Goal: Transaction & Acquisition: Download file/media

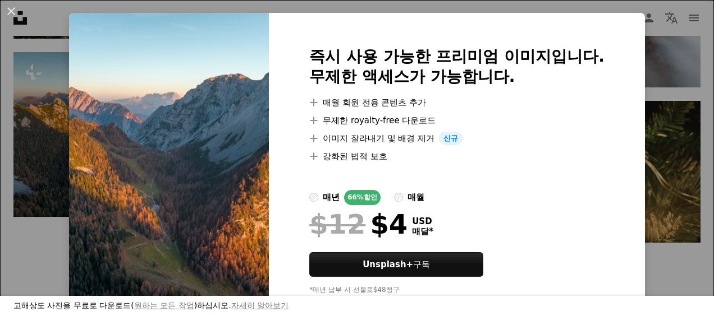
scroll to position [44, 0]
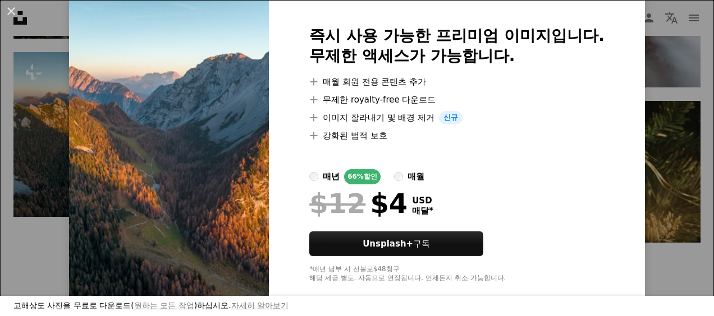
click at [158, 192] on img at bounding box center [169, 154] width 200 height 325
drag, startPoint x: 517, startPoint y: 144, endPoint x: 609, endPoint y: 40, distance: 138.7
click at [609, 40] on div "즉시 사용 가능한 프리미엄 이미지입니다. 무제한 액세스가 가능합니다. A plus sign 매월 회원 전용 콘텐츠 추가 A plus sign …" at bounding box center [457, 154] width 376 height 325
click at [10, 12] on button "An X shape" at bounding box center [10, 10] width 13 height 13
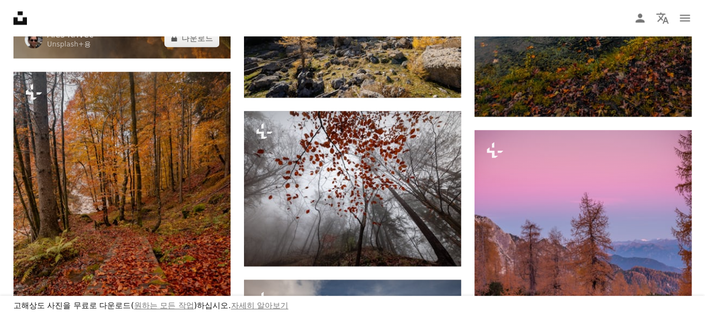
scroll to position [374, 0]
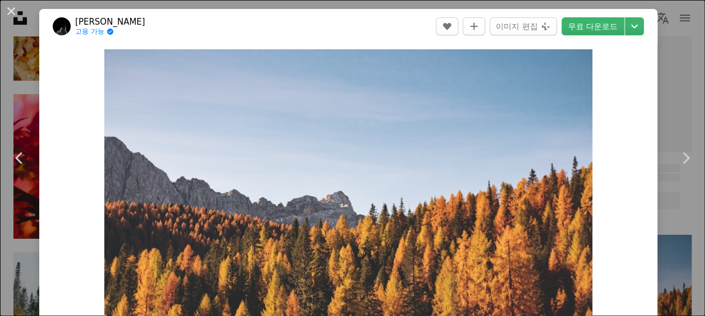
scroll to position [561, 0]
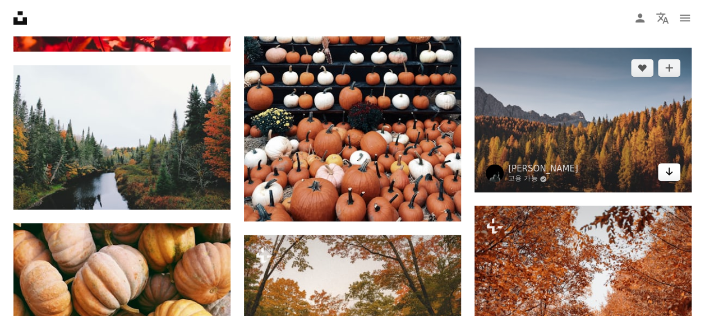
click at [670, 174] on icon "Arrow pointing down" at bounding box center [669, 171] width 9 height 13
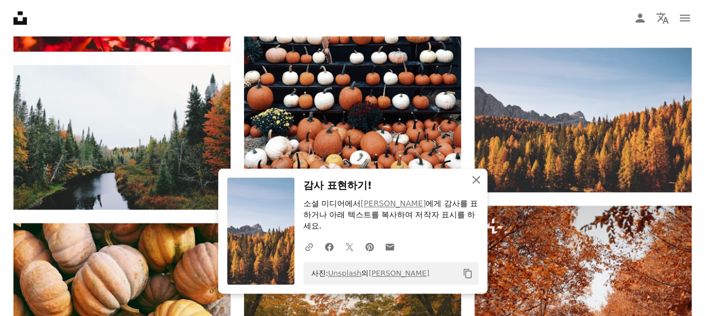
click at [477, 176] on icon "An X shape" at bounding box center [476, 179] width 13 height 13
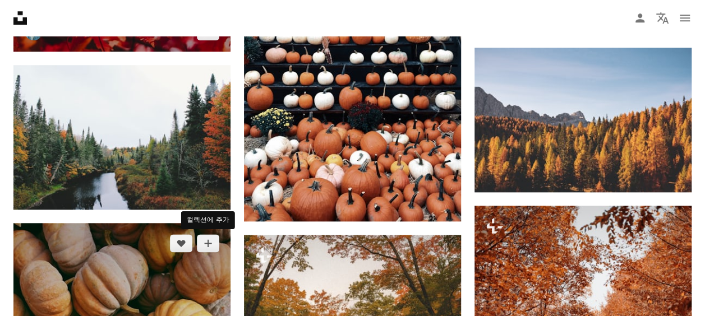
scroll to position [374, 0]
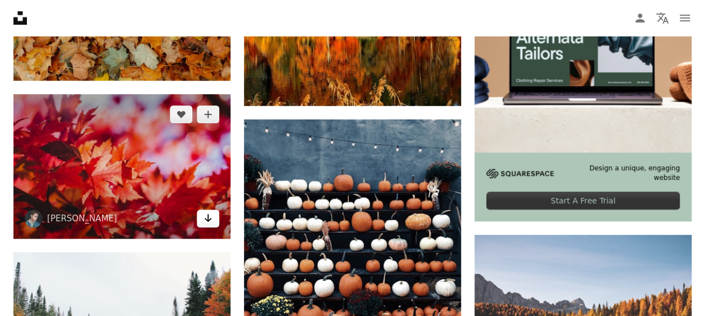
click at [213, 224] on link "Arrow pointing down" at bounding box center [208, 219] width 22 height 18
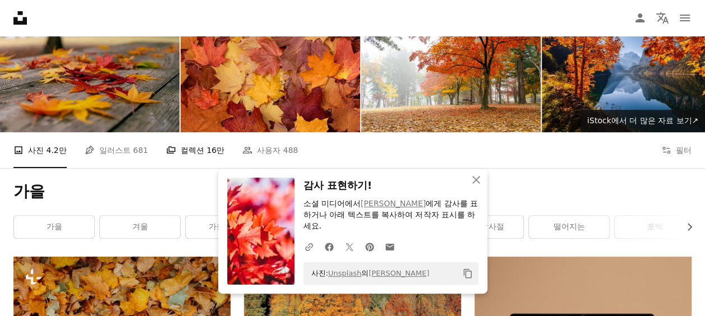
scroll to position [0, 0]
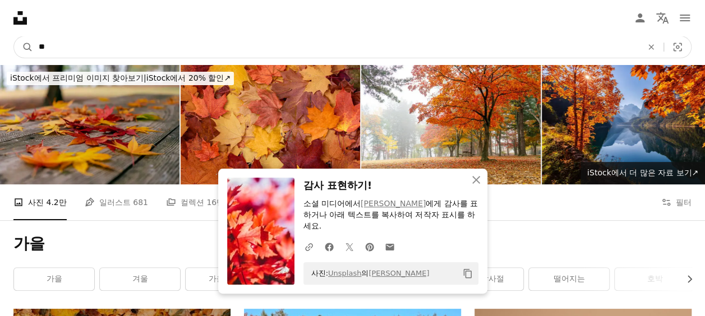
drag, startPoint x: 57, startPoint y: 44, endPoint x: 35, endPoint y: 46, distance: 22.6
click at [35, 46] on input "**" at bounding box center [336, 46] width 606 height 21
type input "**"
click at [14, 36] on button "A magnifying glass" at bounding box center [23, 46] width 19 height 21
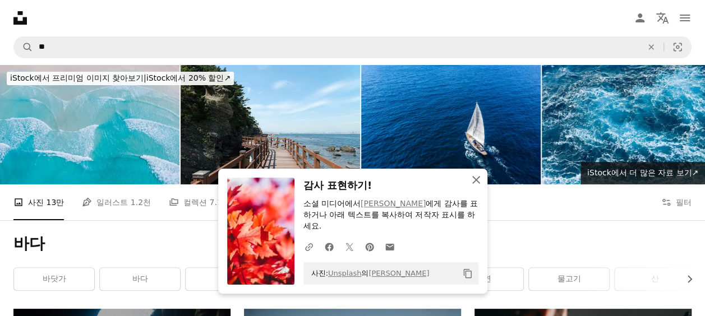
click at [477, 184] on icon "An X shape" at bounding box center [476, 179] width 13 height 13
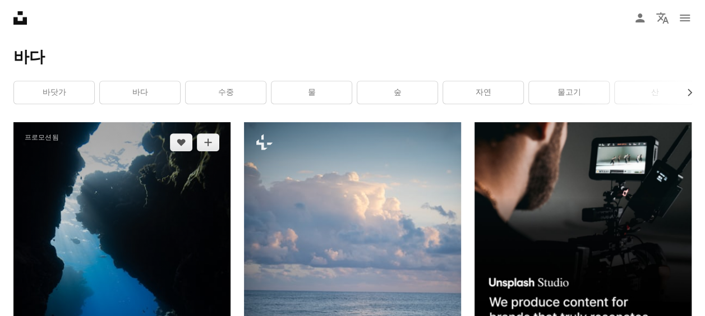
scroll to position [374, 0]
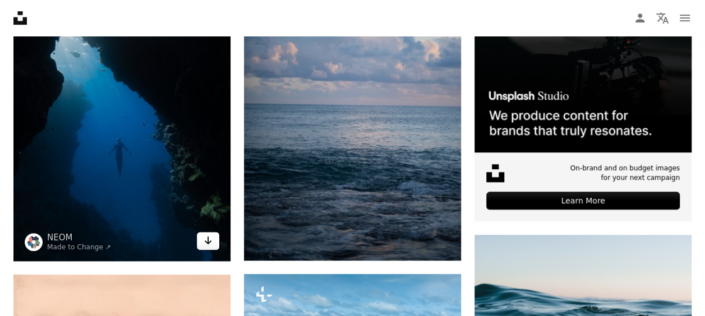
click at [207, 245] on icon "Arrow pointing down" at bounding box center [208, 240] width 9 height 13
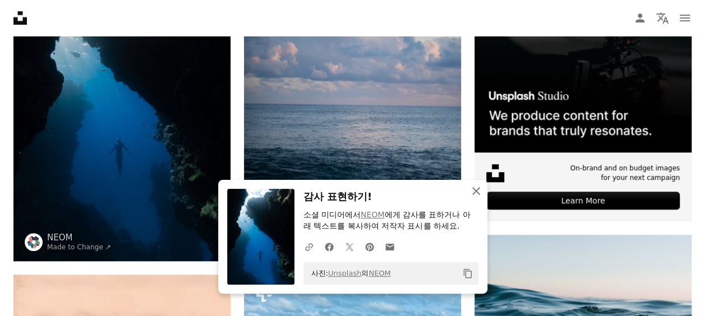
click at [476, 190] on icon "An X shape" at bounding box center [476, 191] width 13 height 13
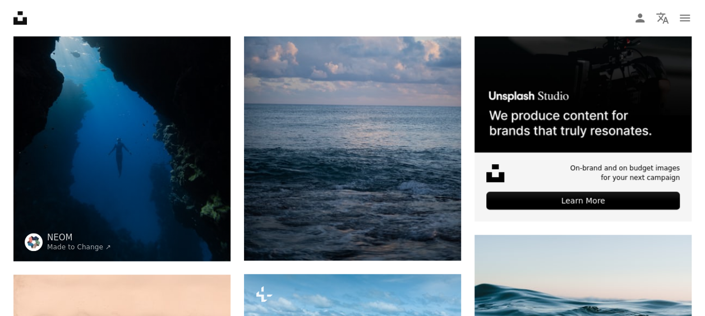
scroll to position [561, 0]
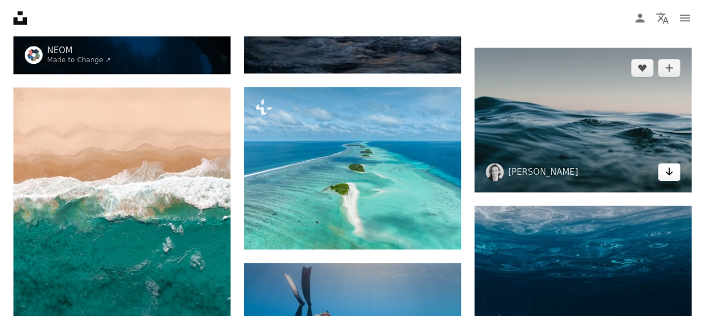
click at [673, 172] on icon "Arrow pointing down" at bounding box center [669, 171] width 9 height 13
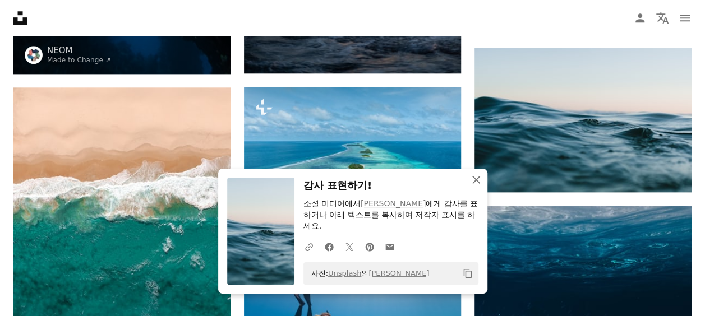
click at [477, 178] on icon "button" at bounding box center [476, 180] width 8 height 8
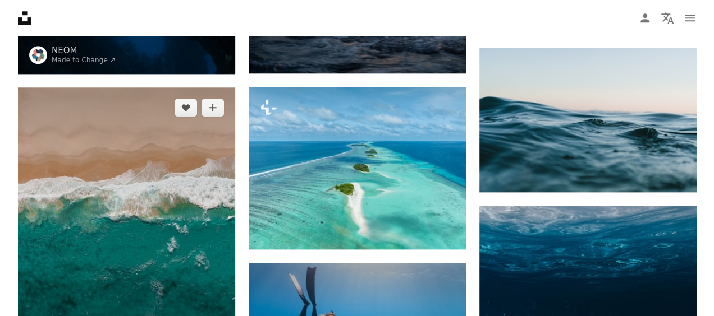
scroll to position [748, 0]
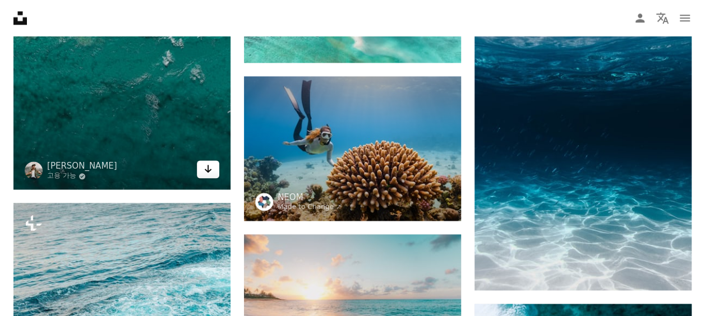
click at [210, 172] on icon "Arrow pointing down" at bounding box center [208, 168] width 9 height 13
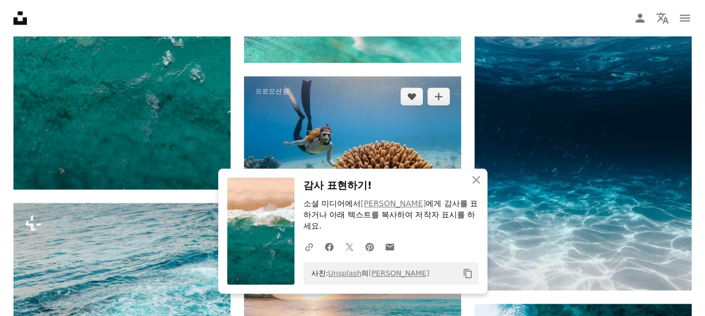
click at [367, 133] on img at bounding box center [352, 148] width 217 height 145
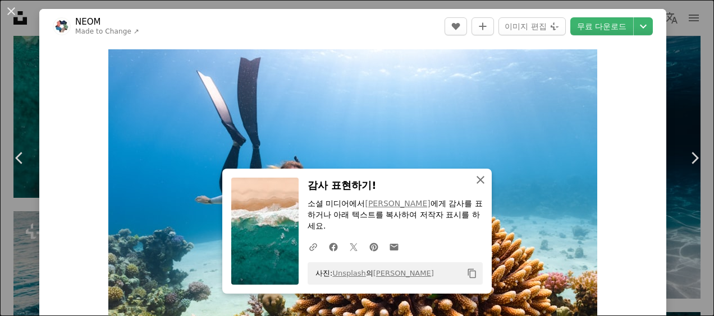
click at [476, 181] on icon "button" at bounding box center [480, 180] width 8 height 8
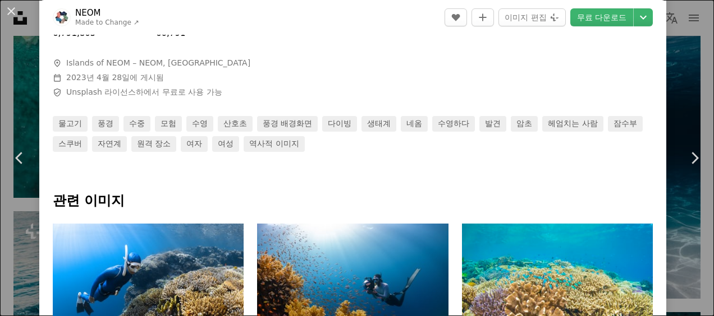
scroll to position [561, 0]
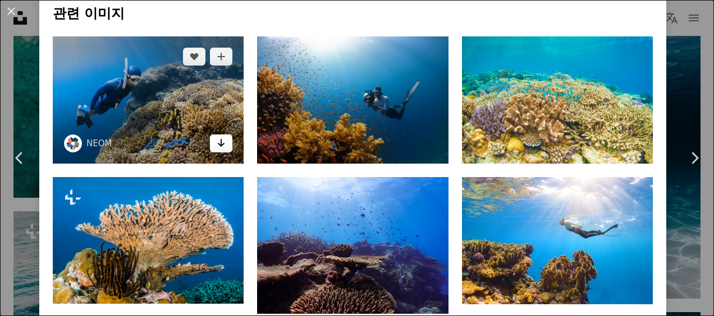
click at [217, 144] on icon "Arrow pointing down" at bounding box center [221, 142] width 9 height 13
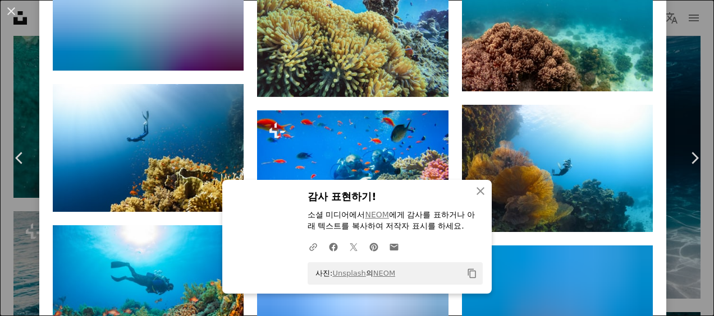
scroll to position [1122, 0]
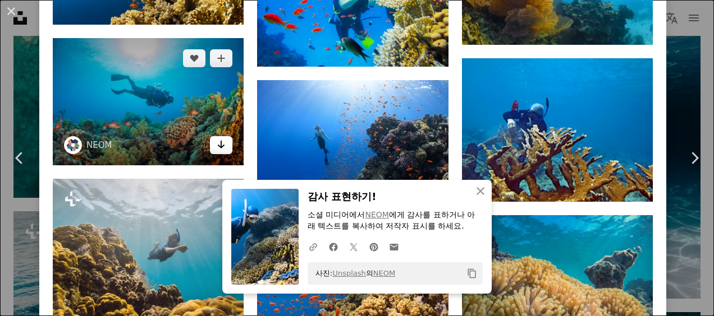
click at [220, 138] on icon "Arrow pointing down" at bounding box center [221, 144] width 9 height 13
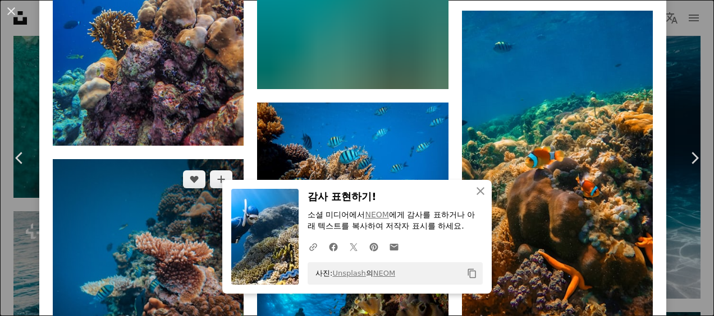
scroll to position [3364, 0]
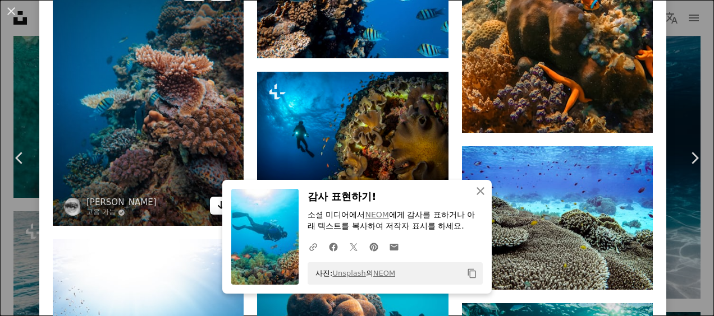
click at [218, 201] on icon "다운로드" at bounding box center [221, 205] width 7 height 8
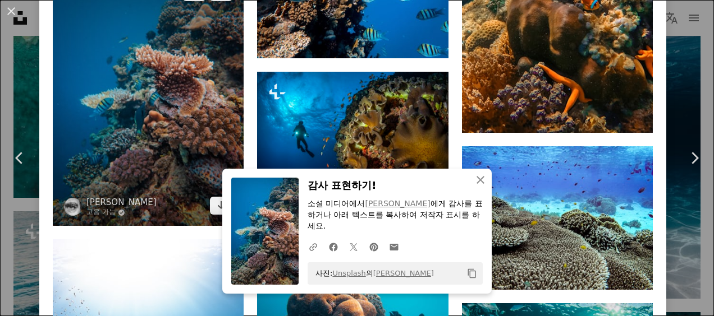
click at [155, 165] on img at bounding box center [148, 99] width 191 height 254
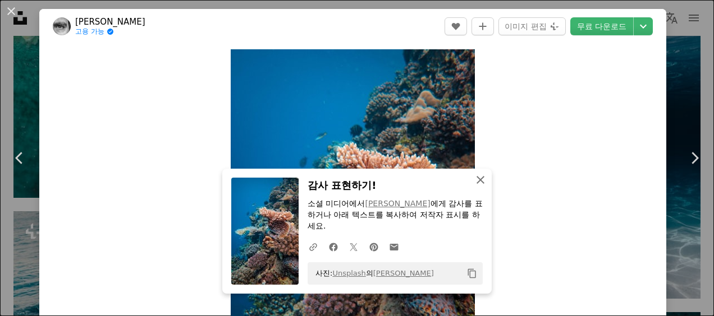
click at [482, 176] on icon "An X shape" at bounding box center [479, 179] width 13 height 13
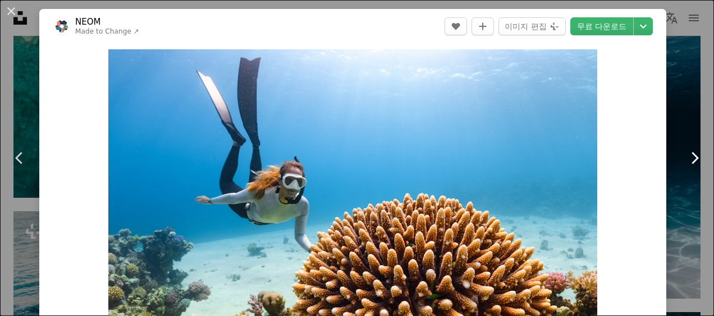
click at [688, 154] on icon "Chevron right" at bounding box center [694, 158] width 18 height 18
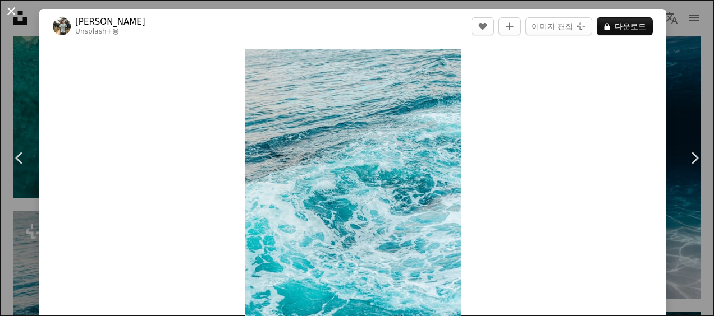
click at [7, 9] on button "An X shape" at bounding box center [10, 10] width 13 height 13
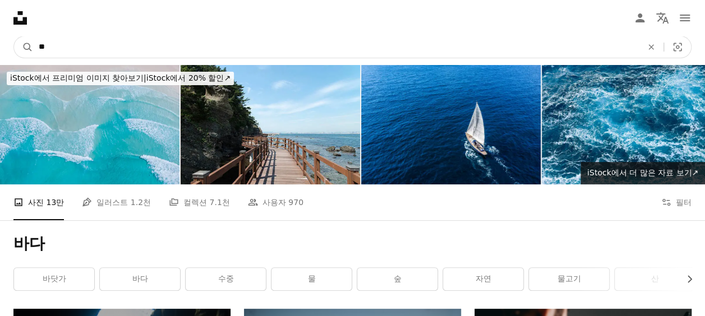
drag, startPoint x: 55, startPoint y: 44, endPoint x: 38, endPoint y: 45, distance: 17.4
click at [38, 45] on input "**" at bounding box center [336, 46] width 606 height 21
type input "*"
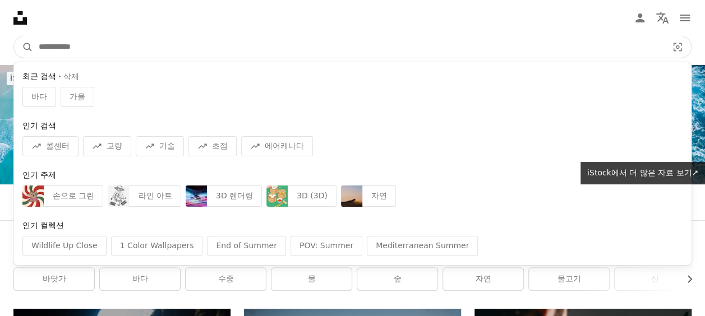
click at [14, 36] on button "A magnifying glass" at bounding box center [23, 46] width 19 height 21
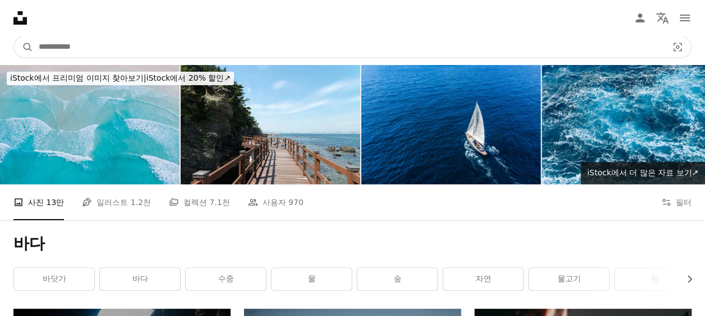
click at [14, 36] on button "A magnifying glass" at bounding box center [23, 46] width 19 height 21
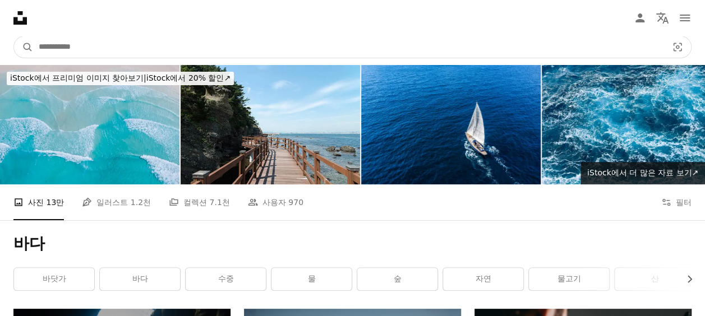
type input "*"
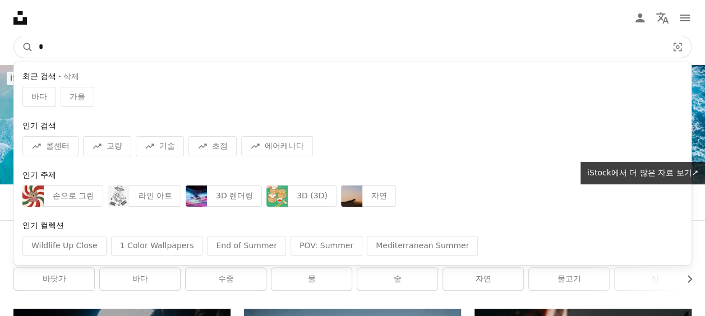
click button "A magnifying glass" at bounding box center [23, 46] width 19 height 21
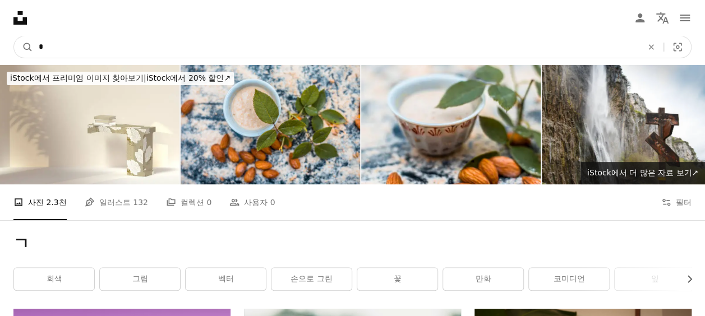
click at [52, 49] on input "*" at bounding box center [336, 46] width 606 height 21
type input "*"
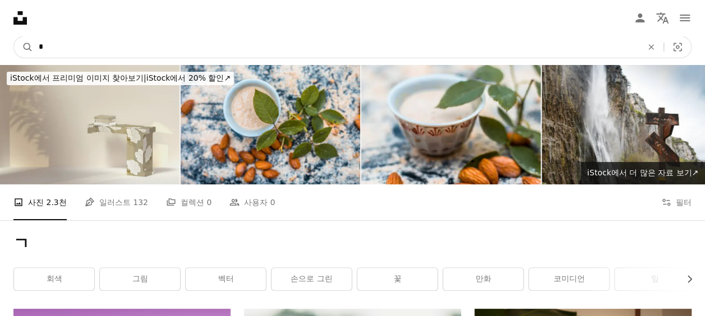
click button "A magnifying glass" at bounding box center [23, 46] width 19 height 21
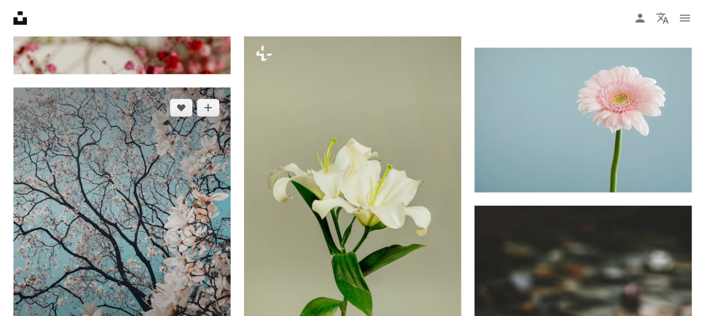
scroll to position [374, 0]
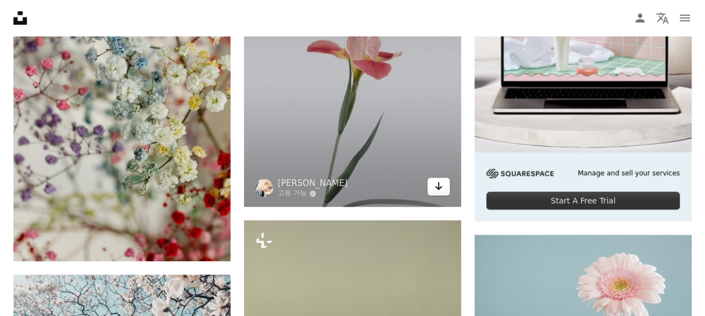
click at [440, 184] on icon "Arrow pointing down" at bounding box center [438, 186] width 9 height 13
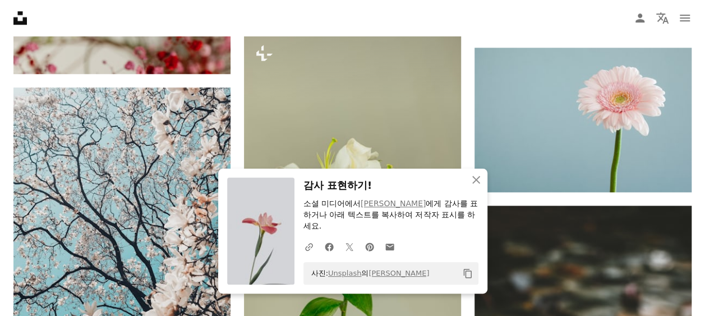
scroll to position [748, 0]
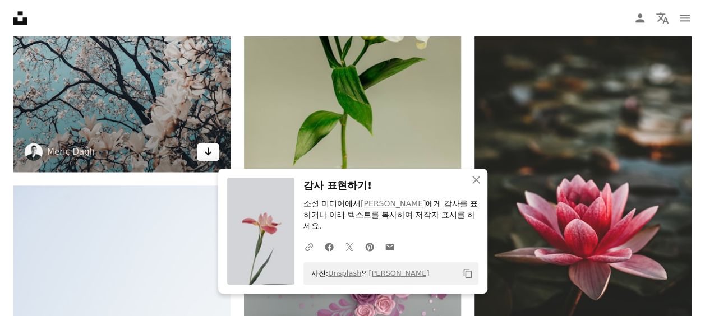
click at [213, 150] on link "Arrow pointing down" at bounding box center [208, 152] width 22 height 18
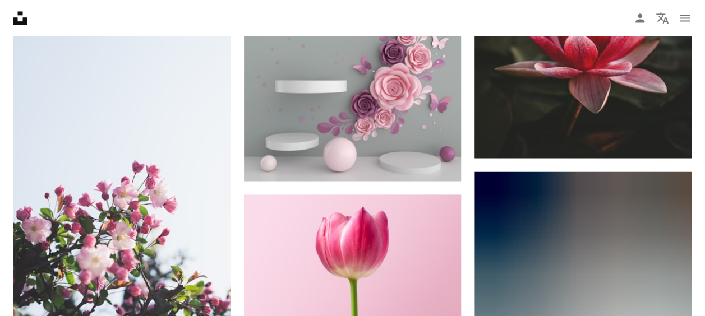
scroll to position [1122, 0]
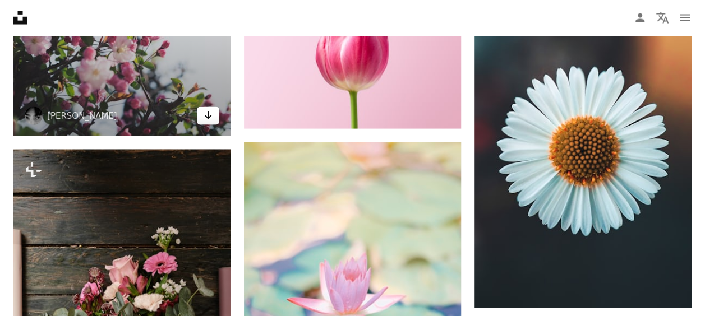
click at [208, 115] on icon "다운로드" at bounding box center [208, 116] width 7 height 8
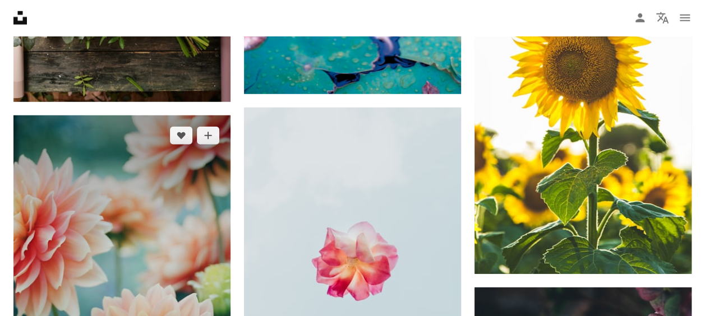
scroll to position [1683, 0]
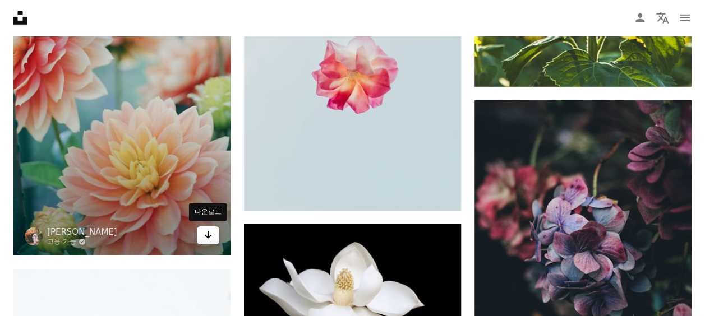
click at [210, 238] on icon "Arrow pointing down" at bounding box center [208, 234] width 9 height 13
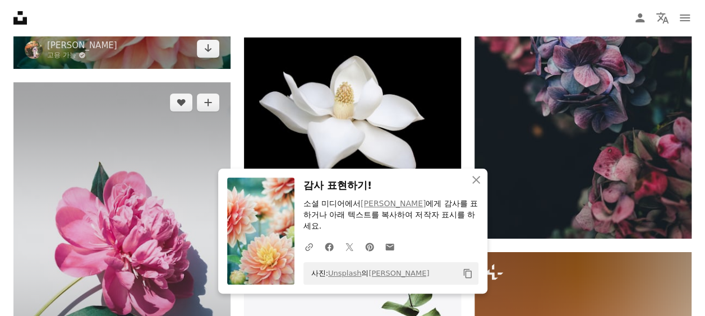
scroll to position [2057, 0]
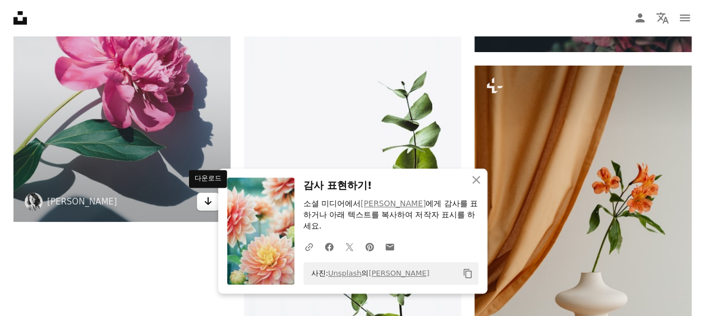
click at [213, 201] on link "Arrow pointing down" at bounding box center [208, 202] width 22 height 18
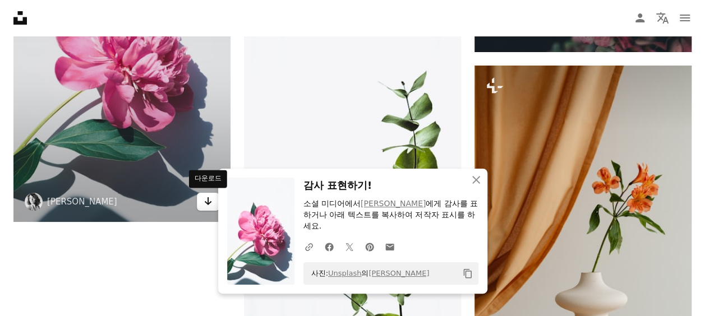
click at [215, 202] on link "Arrow pointing down" at bounding box center [208, 202] width 22 height 18
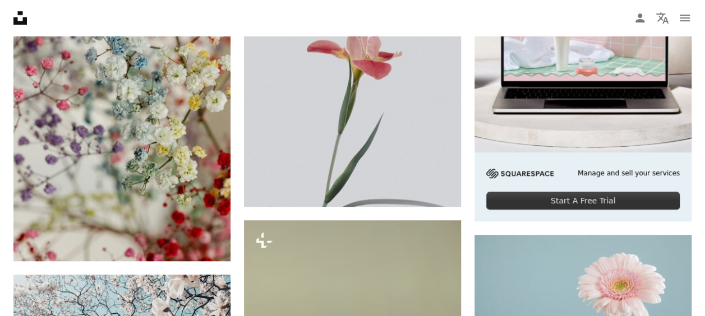
scroll to position [0, 0]
